Goal: Check status

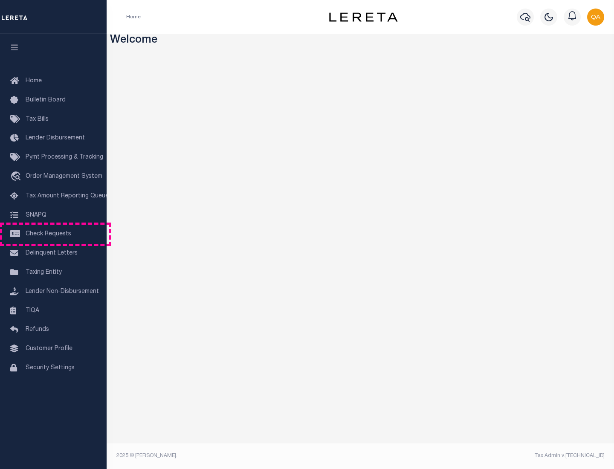
click at [53, 234] on span "Check Requests" at bounding box center [49, 234] width 46 height 6
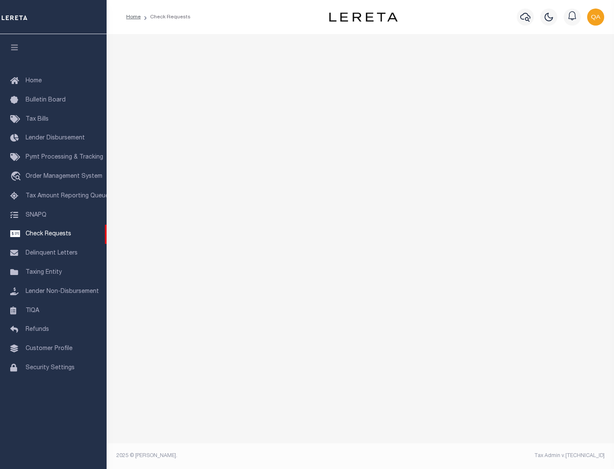
select select "50"
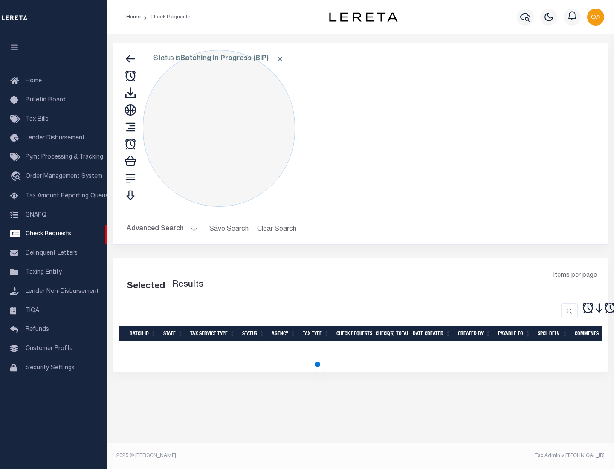
select select "50"
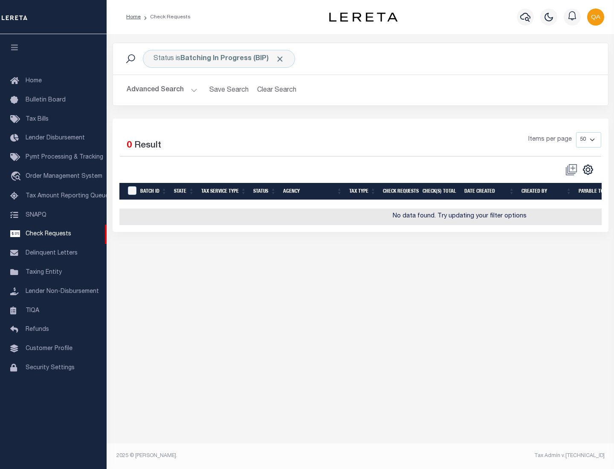
click at [280, 59] on span "Click to Remove" at bounding box center [279, 59] width 9 height 9
